Goal: Find contact information: Find contact information

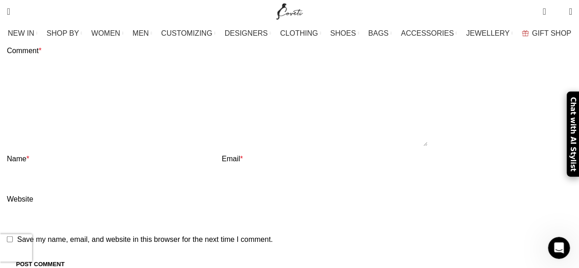
scroll to position [2872, 0]
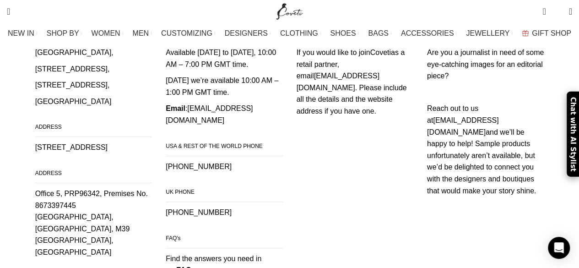
scroll to position [237, 0]
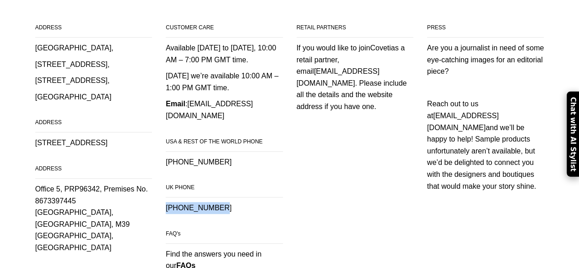
drag, startPoint x: 218, startPoint y: 131, endPoint x: 170, endPoint y: 129, distance: 47.7
click at [170, 202] on p "[PHONE_NUMBER]" at bounding box center [224, 208] width 117 height 12
copy p "[PHONE_NUMBER]"
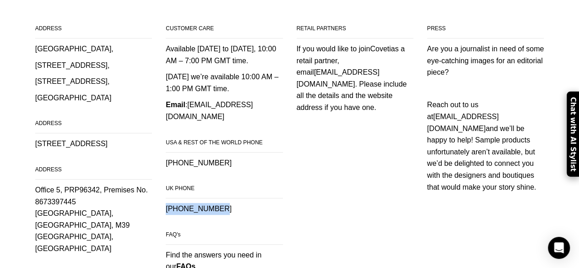
drag, startPoint x: 227, startPoint y: 87, endPoint x: 169, endPoint y: 91, distance: 57.9
click at [170, 157] on p "[PHONE_NUMBER]" at bounding box center [224, 163] width 117 height 12
copy p "[PHONE_NUMBER]"
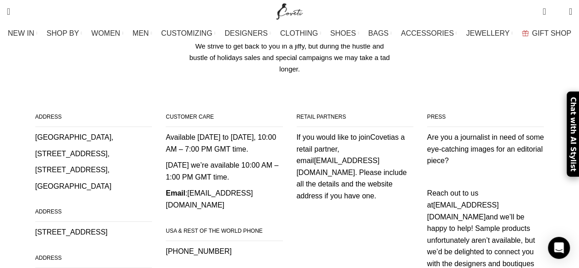
scroll to position [146, 0]
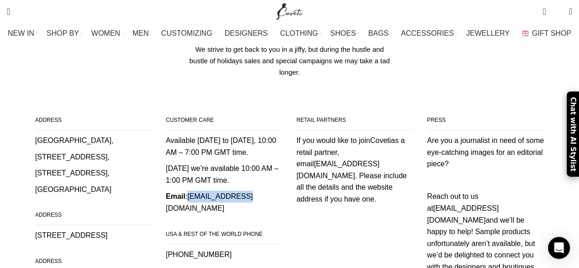
drag, startPoint x: 241, startPoint y: 132, endPoint x: 190, endPoint y: 135, distance: 51.8
click at [189, 191] on p "Email : [EMAIL_ADDRESS][DOMAIN_NAME]" at bounding box center [224, 202] width 117 height 23
copy link "[EMAIL_ADDRESS][DOMAIN_NAME]"
